Goal: Task Accomplishment & Management: Use online tool/utility

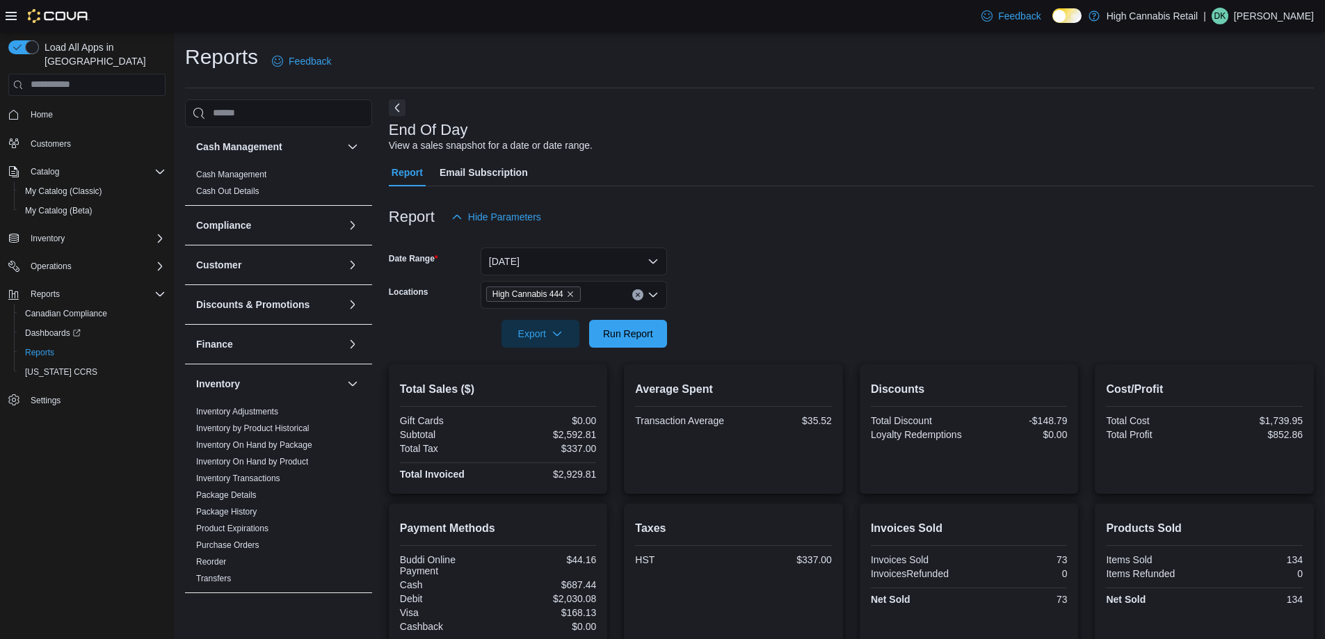
scroll to position [348, 0]
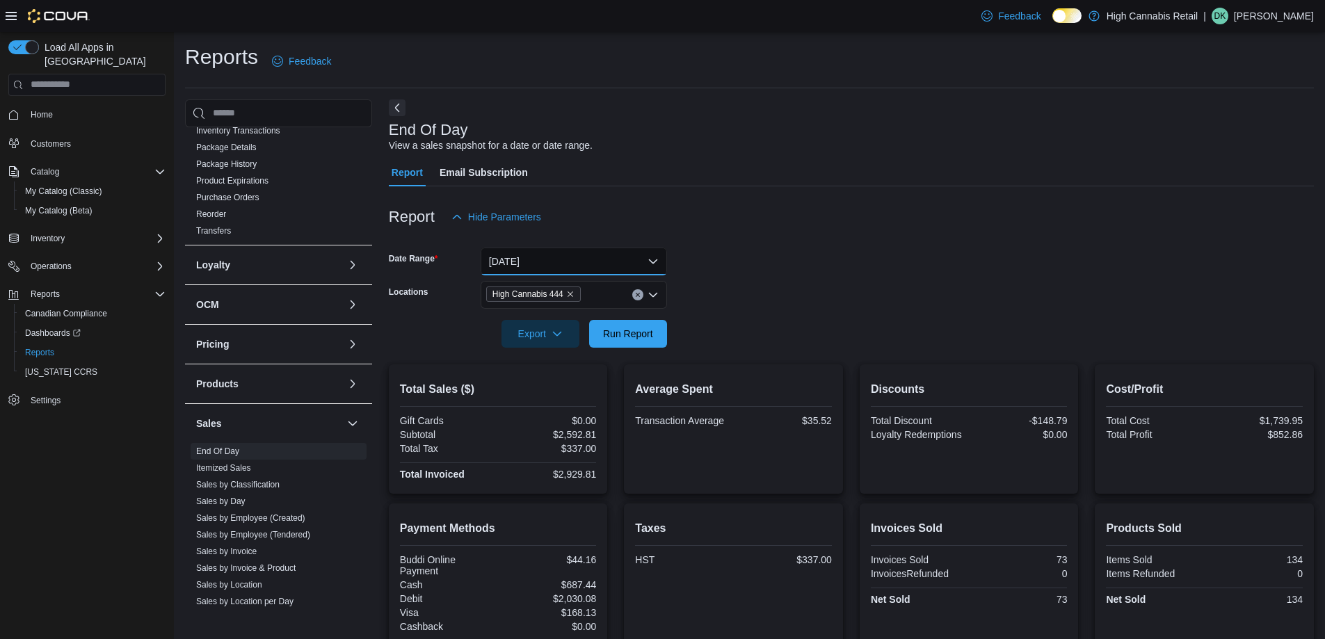
click at [600, 262] on button "[DATE]" at bounding box center [574, 262] width 186 height 28
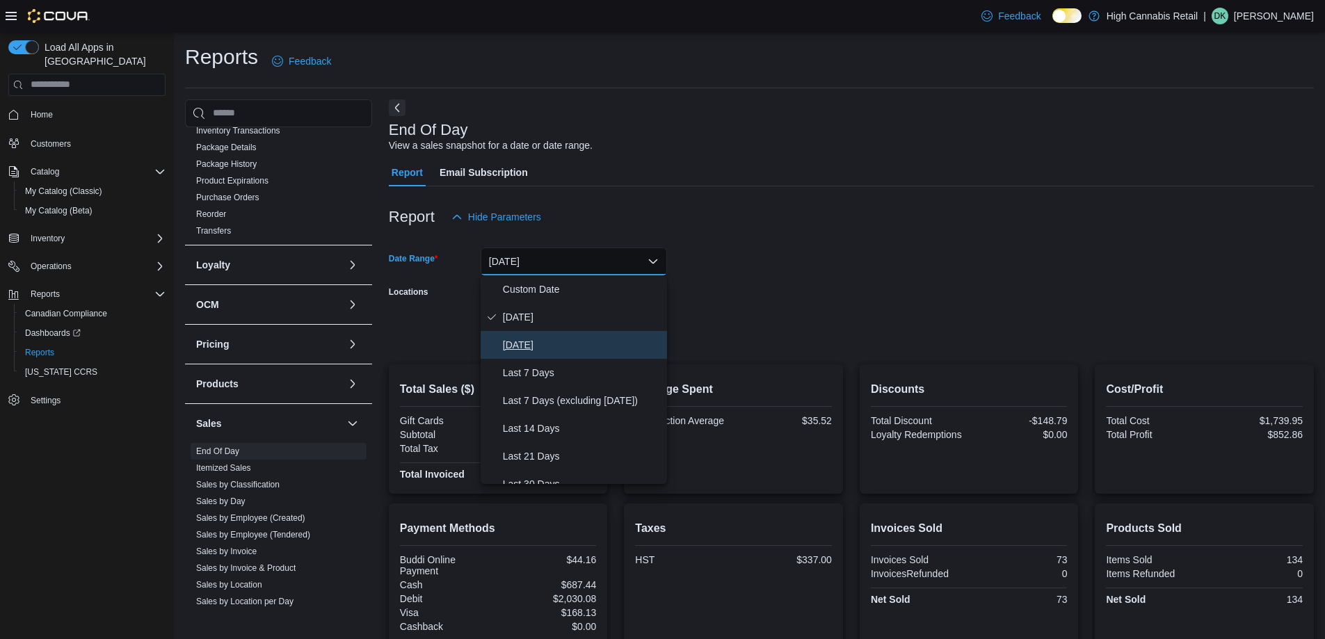
click at [577, 342] on span "[DATE]" at bounding box center [582, 345] width 159 height 17
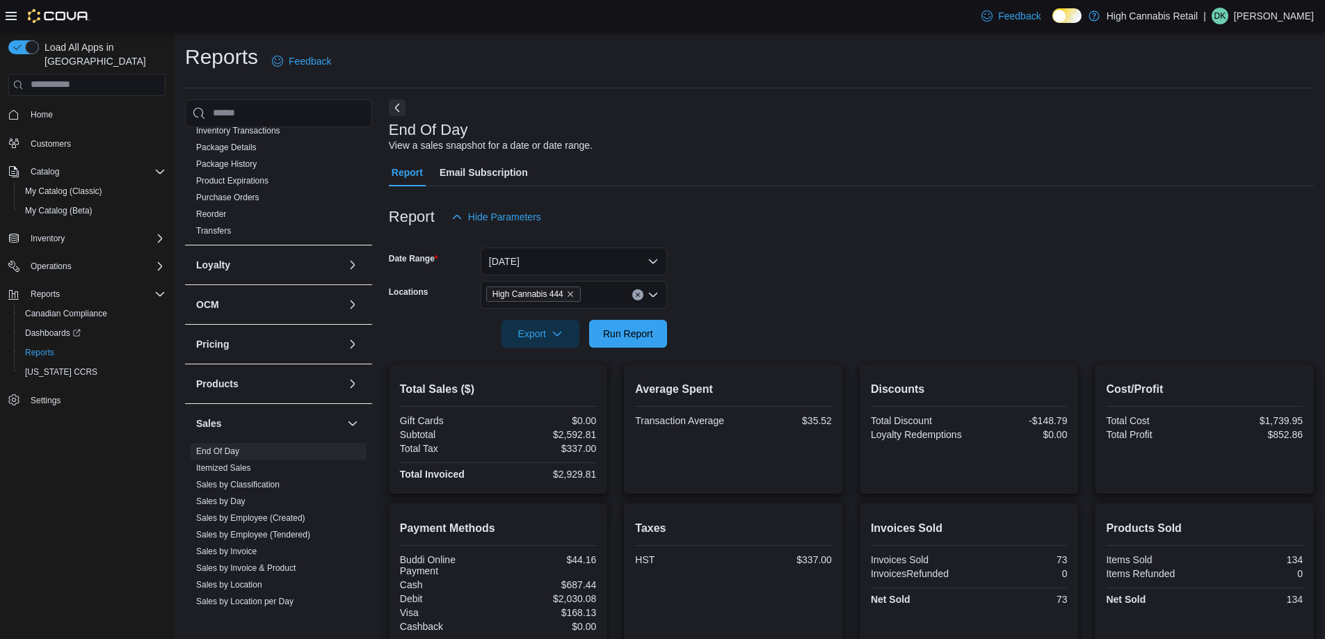
click at [776, 331] on form "Date Range Yesterday Locations High Cannabis 444 Export Run Report" at bounding box center [851, 289] width 925 height 117
click at [636, 332] on span "Run Report" at bounding box center [628, 333] width 50 height 14
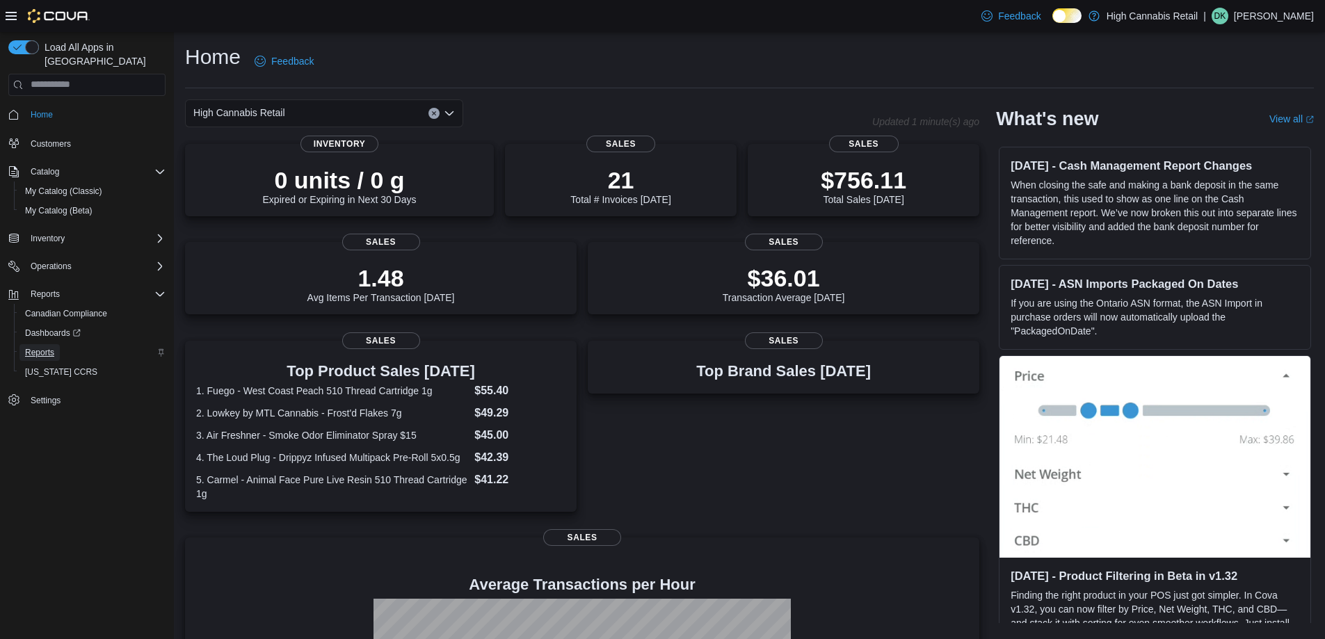
click at [39, 347] on span "Reports" at bounding box center [39, 352] width 29 height 11
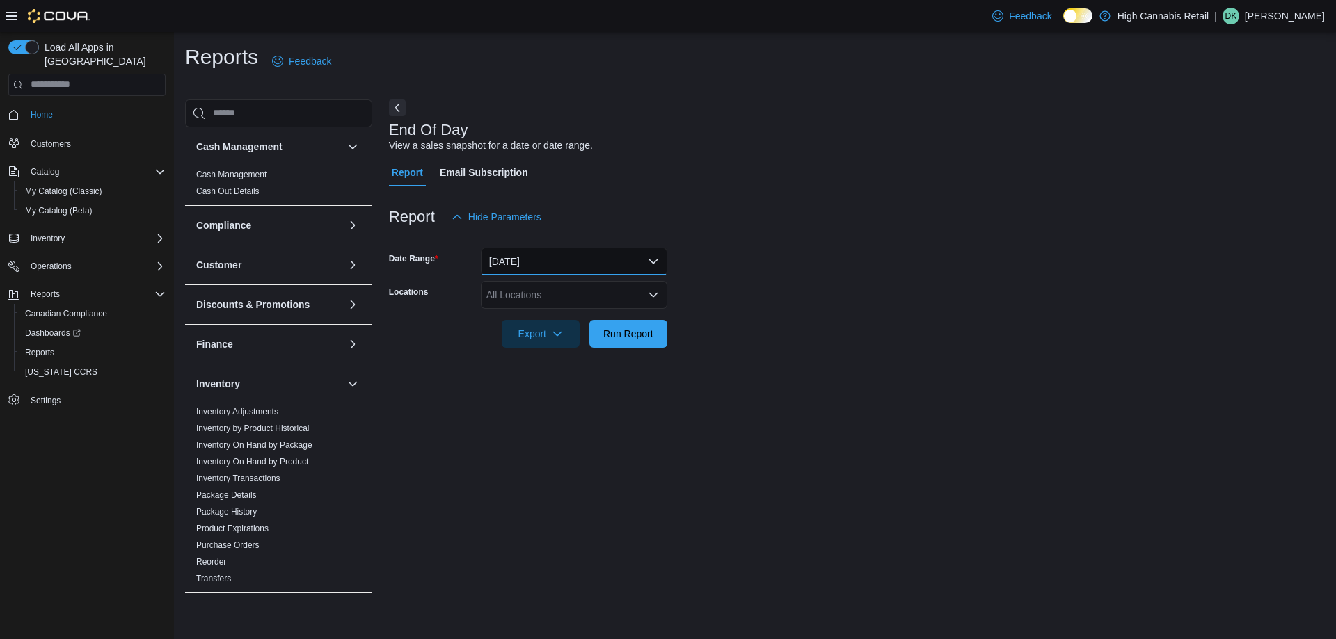
click at [590, 257] on button "[DATE]" at bounding box center [574, 262] width 186 height 28
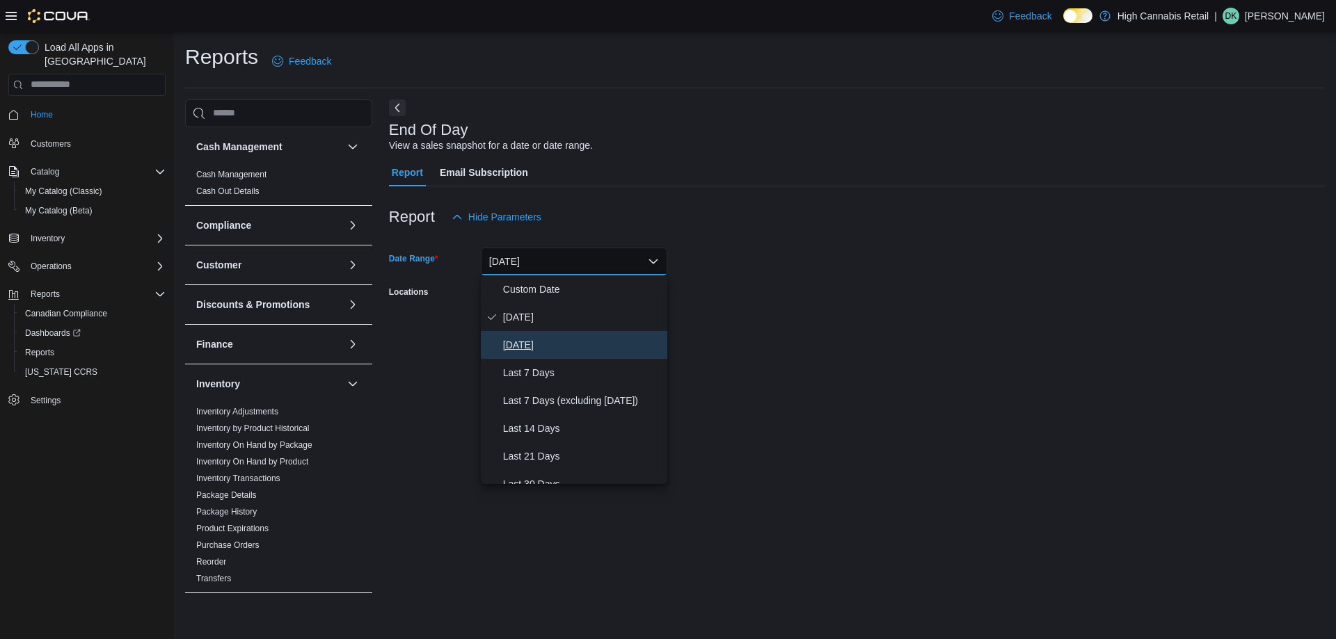
click at [589, 350] on span "[DATE]" at bounding box center [582, 345] width 159 height 17
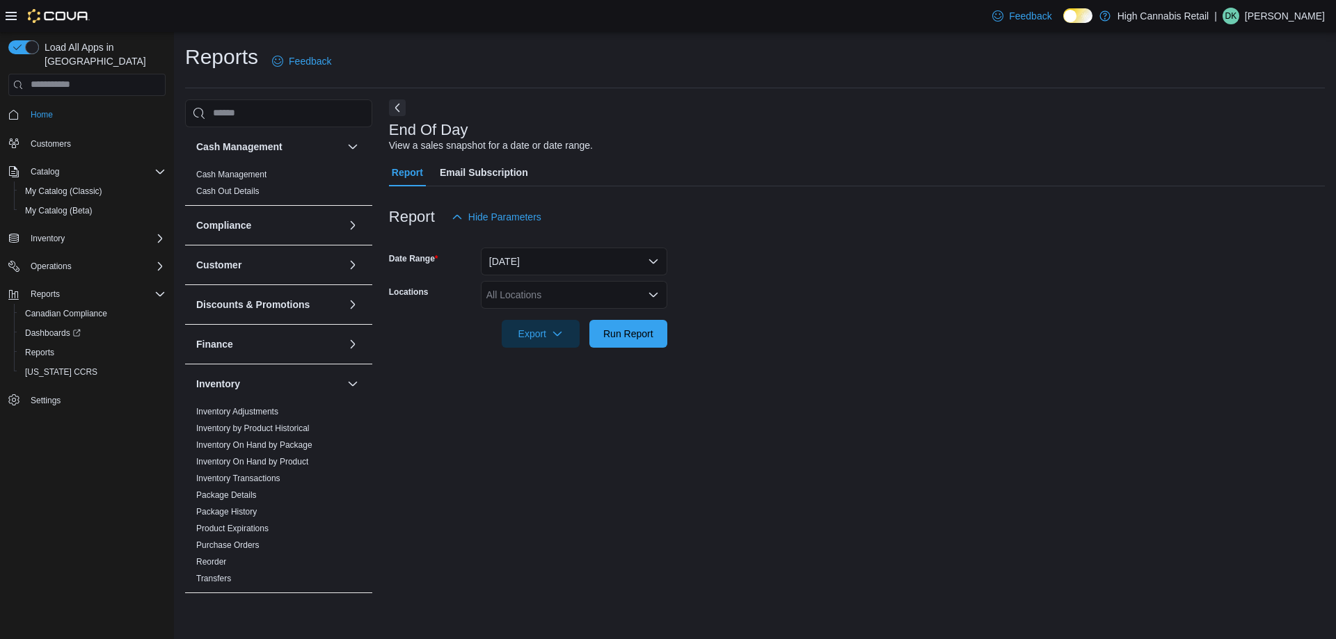
drag, startPoint x: 744, startPoint y: 350, endPoint x: 687, endPoint y: 330, distance: 61.2
click at [735, 346] on div "Report Hide Parameters Date Range [DATE] Locations All Locations Export Run Rep…" at bounding box center [857, 275] width 936 height 178
click at [581, 292] on div "All Locations" at bounding box center [574, 295] width 186 height 28
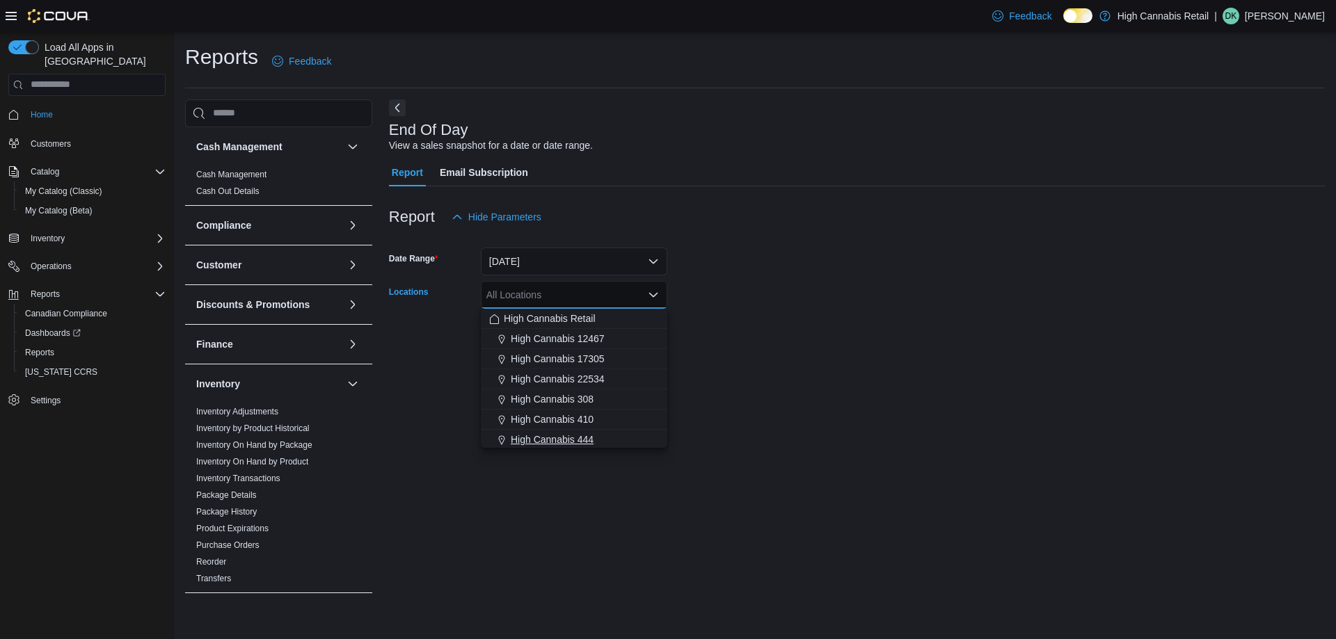
click at [613, 436] on div "High Cannabis 444" at bounding box center [574, 440] width 170 height 14
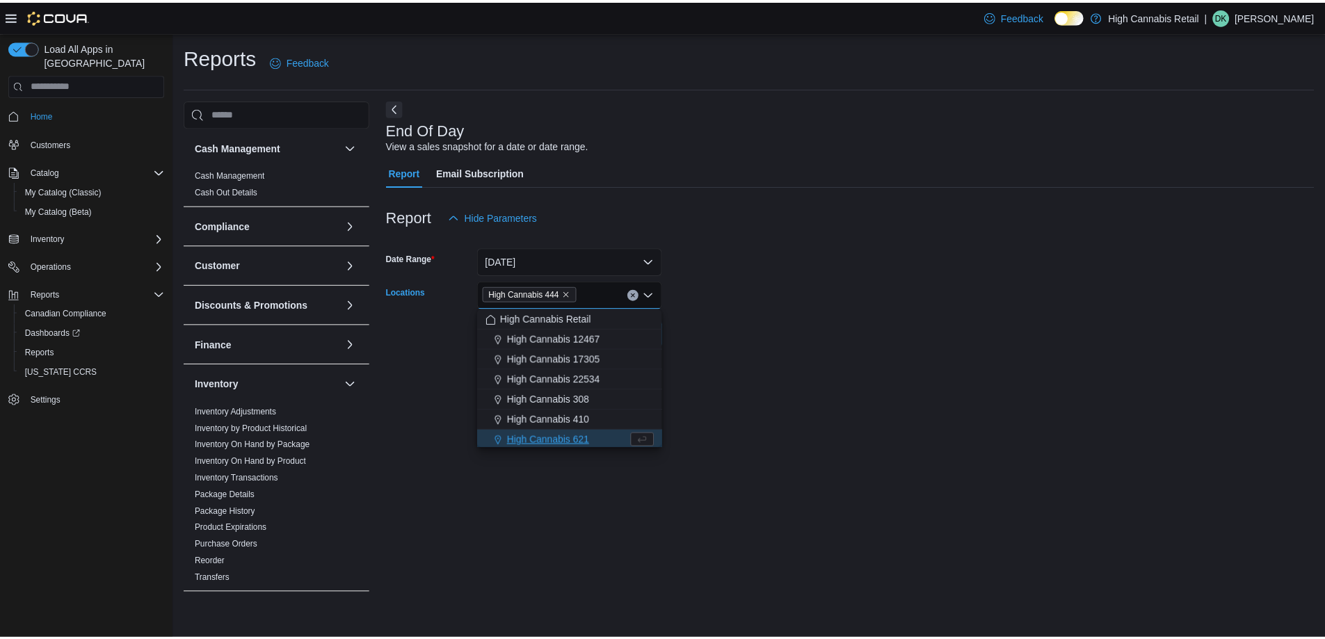
scroll to position [2, 0]
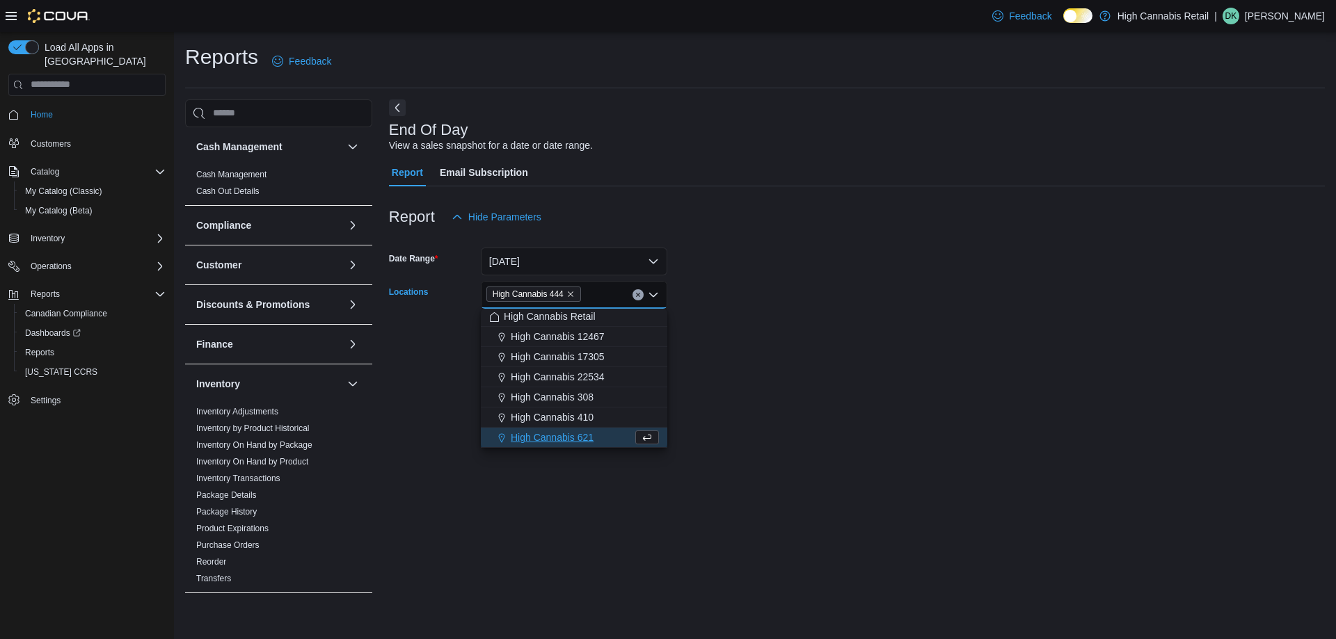
drag, startPoint x: 768, startPoint y: 388, endPoint x: 646, endPoint y: 362, distance: 124.3
click at [764, 388] on div "End Of Day View a sales snapshot for a date or date range. Report Email Subscri…" at bounding box center [857, 352] width 936 height 507
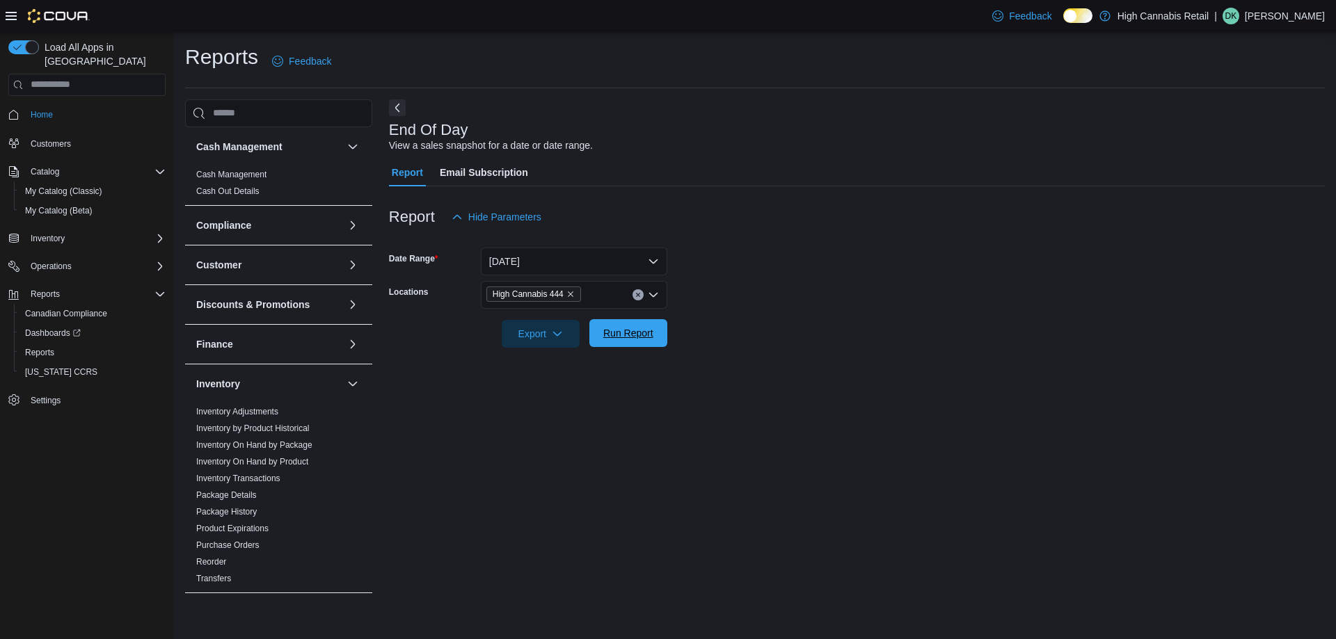
click at [628, 335] on span "Run Report" at bounding box center [628, 333] width 50 height 14
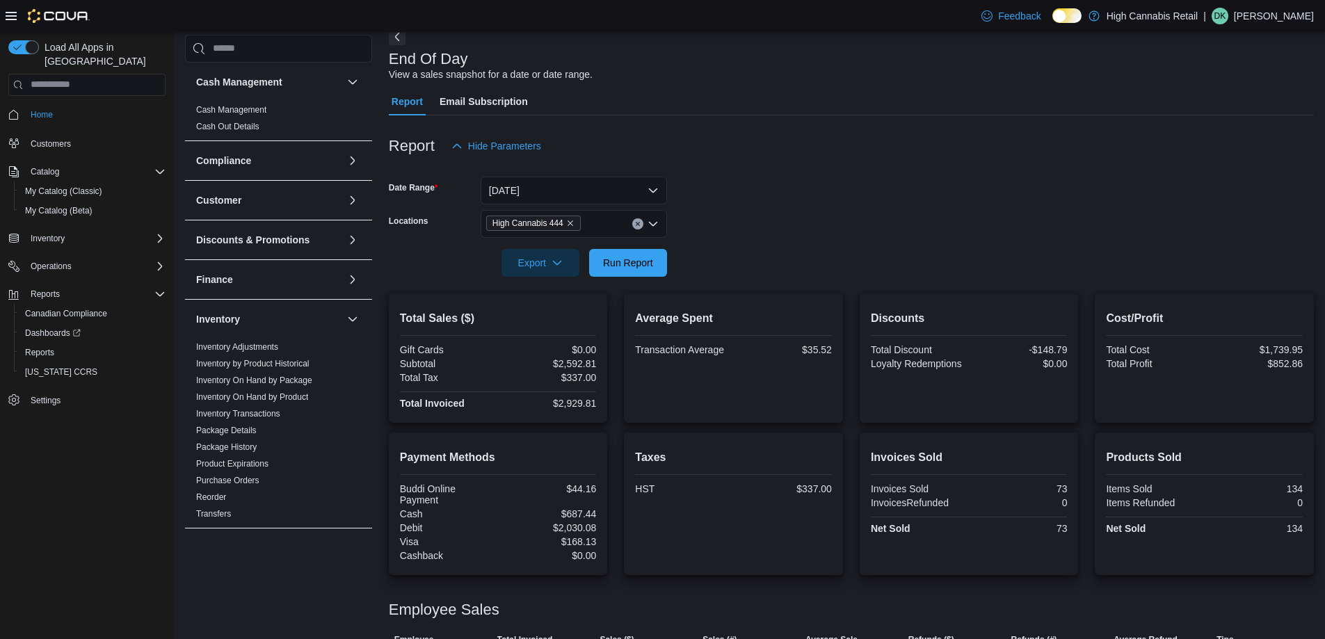
scroll to position [152, 0]
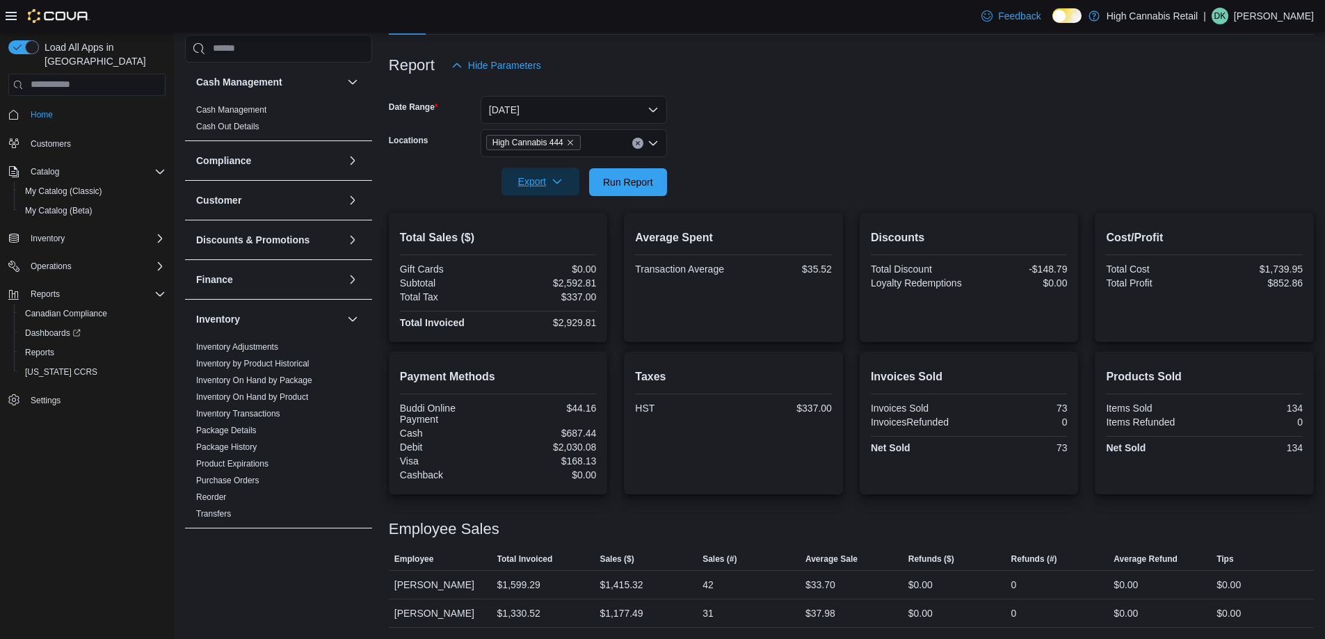
click at [534, 168] on span "Export" at bounding box center [540, 182] width 61 height 28
click at [561, 238] on span "Export to Pdf" at bounding box center [542, 237] width 63 height 11
click at [615, 106] on button "[DATE]" at bounding box center [574, 110] width 186 height 28
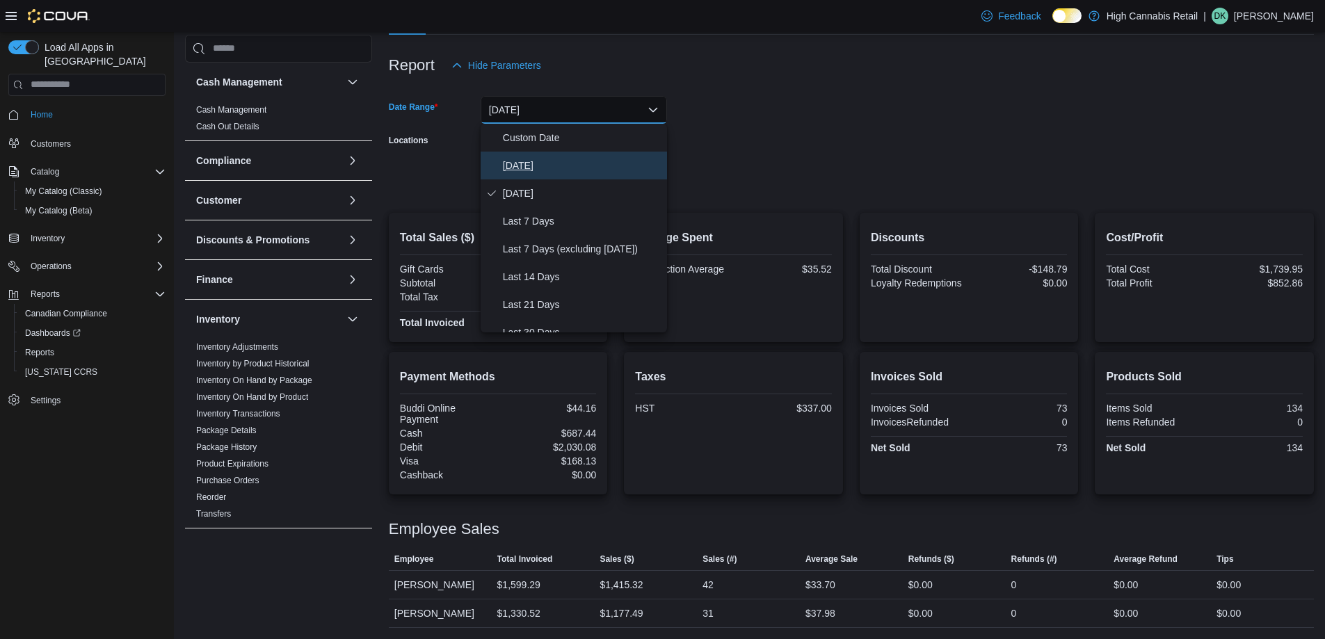
click at [585, 166] on span "[DATE]" at bounding box center [582, 165] width 159 height 17
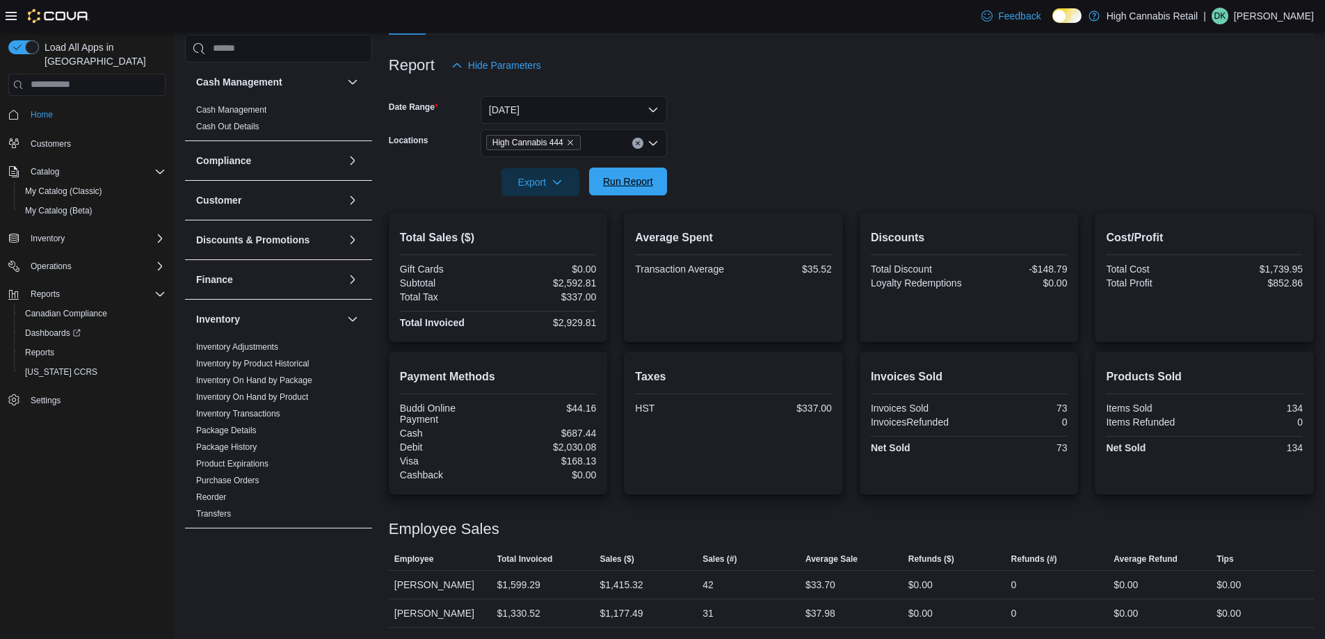
click at [637, 182] on span "Run Report" at bounding box center [628, 182] width 50 height 14
